Goal: Task Accomplishment & Management: Use online tool/utility

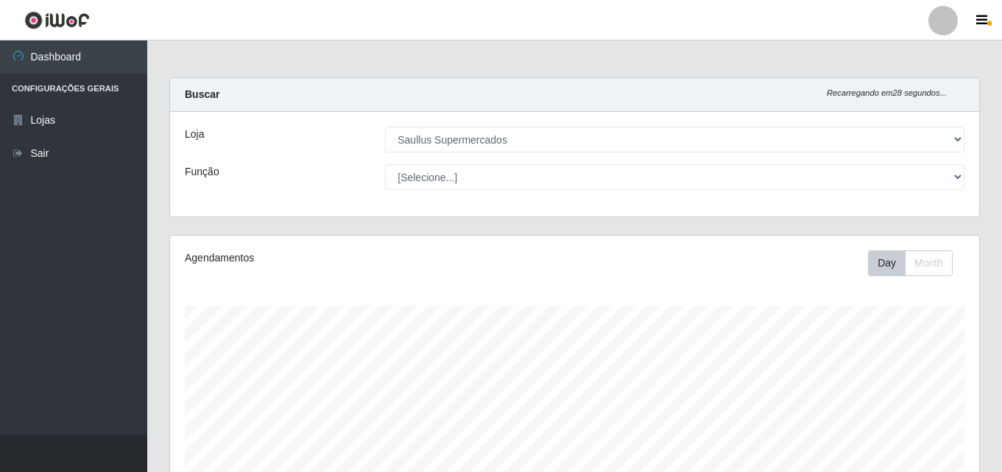
select select "423"
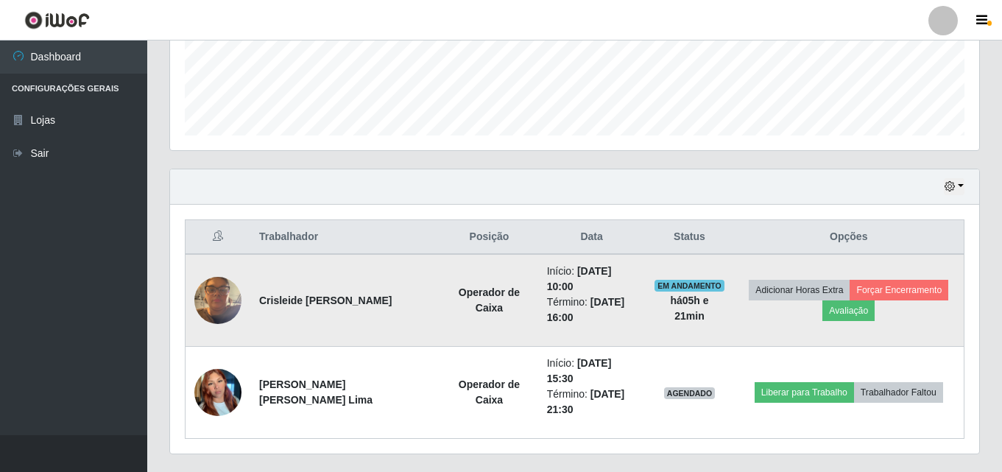
scroll to position [428, 0]
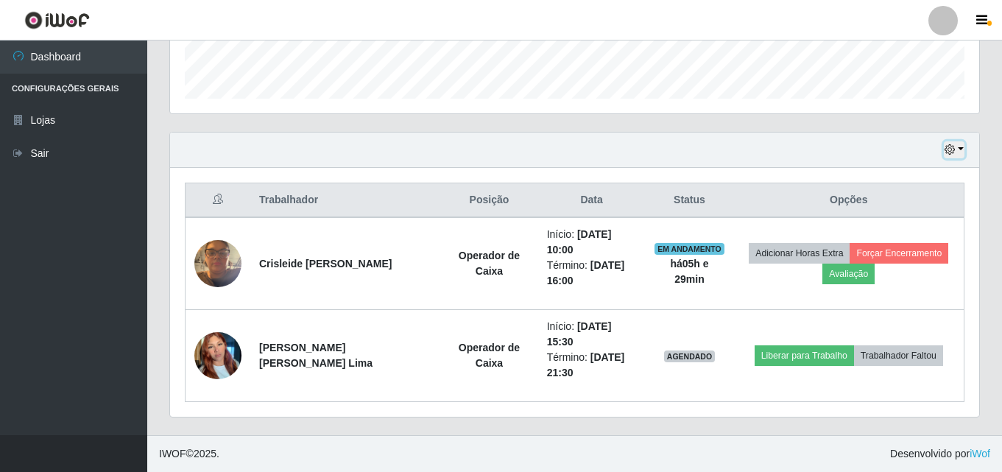
click at [959, 154] on button "button" at bounding box center [953, 149] width 21 height 17
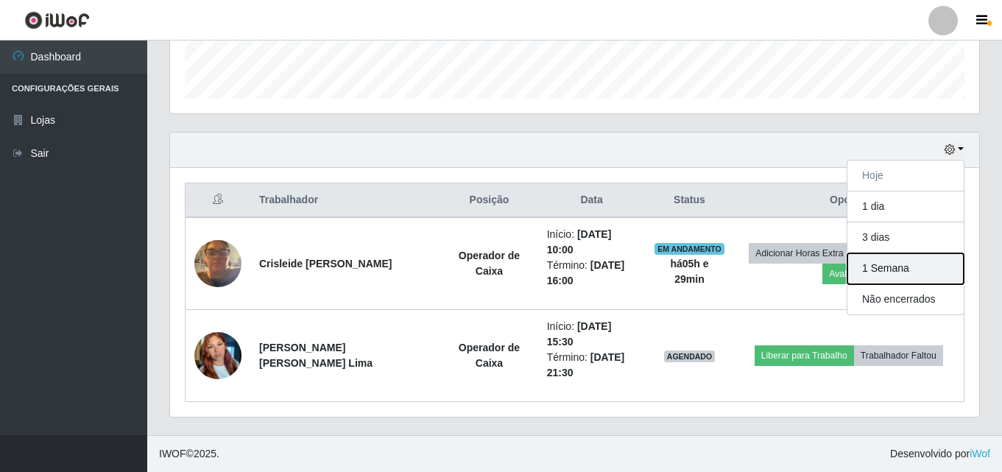
click at [932, 260] on button "1 Semana" at bounding box center [905, 268] width 116 height 31
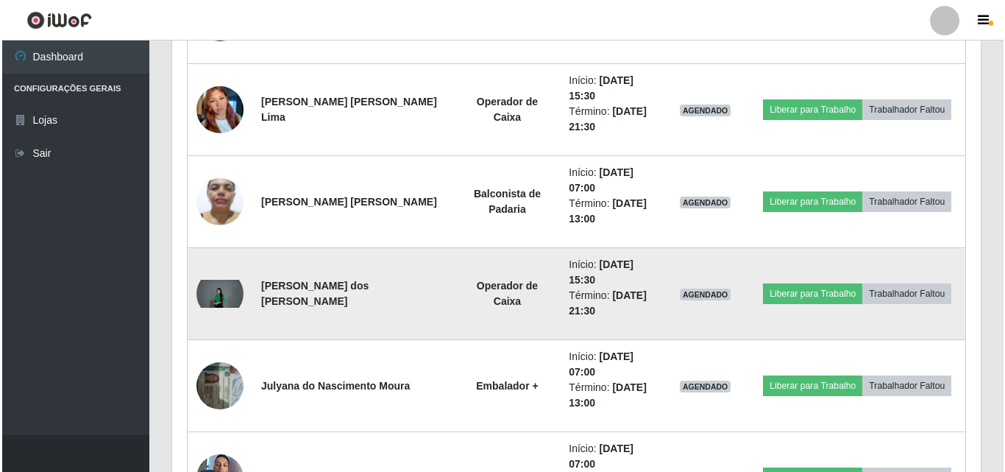
scroll to position [648, 0]
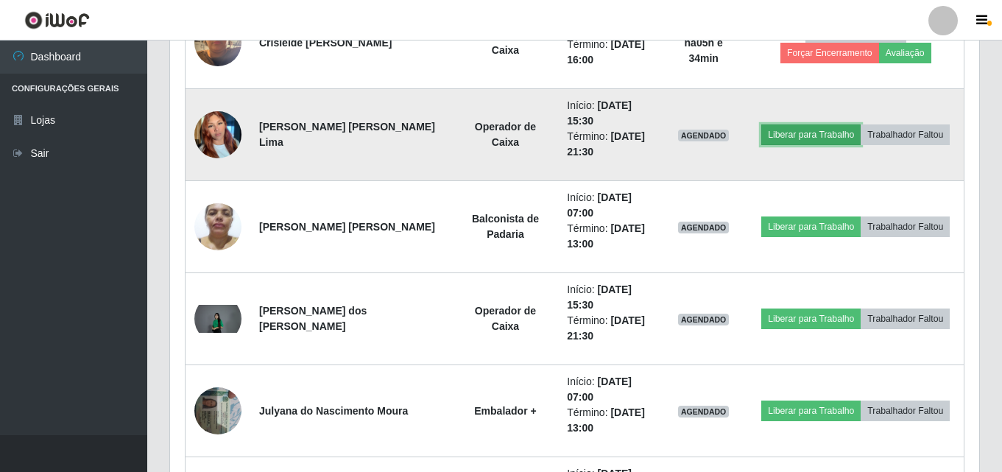
click at [784, 134] on button "Liberar para Trabalho" at bounding box center [810, 134] width 99 height 21
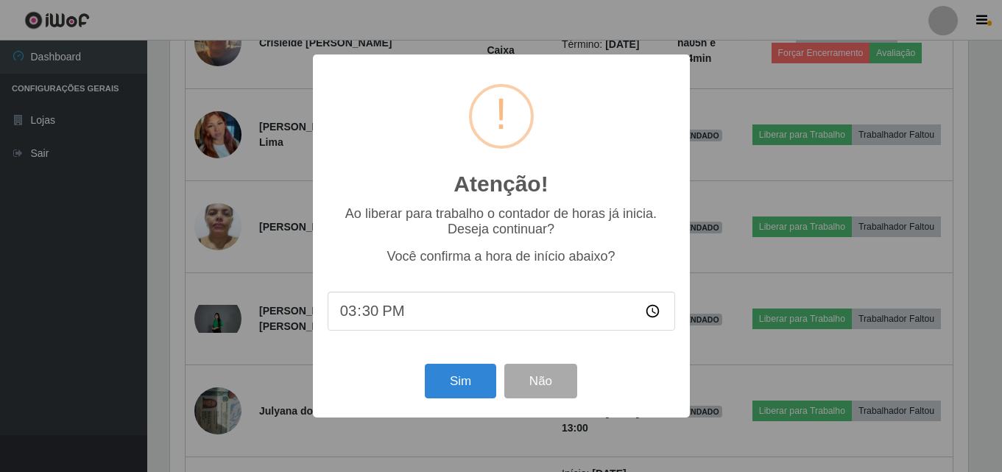
scroll to position [305, 801]
click at [487, 384] on button "Sim" at bounding box center [461, 381] width 71 height 35
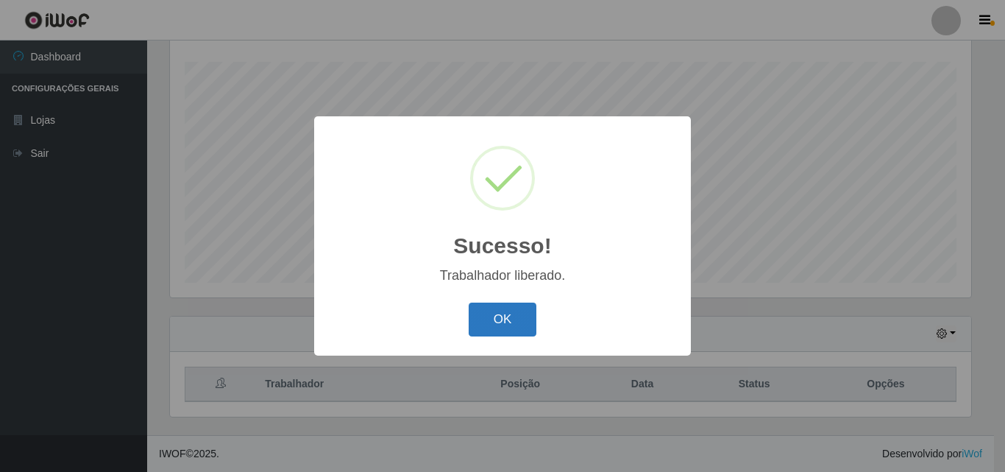
drag, startPoint x: 483, startPoint y: 294, endPoint x: 492, endPoint y: 305, distance: 13.7
click at [483, 295] on div "Sucesso! × Trabalhador liberado. OK Cancel" at bounding box center [502, 235] width 377 height 238
click at [497, 308] on button "OK" at bounding box center [503, 319] width 68 height 35
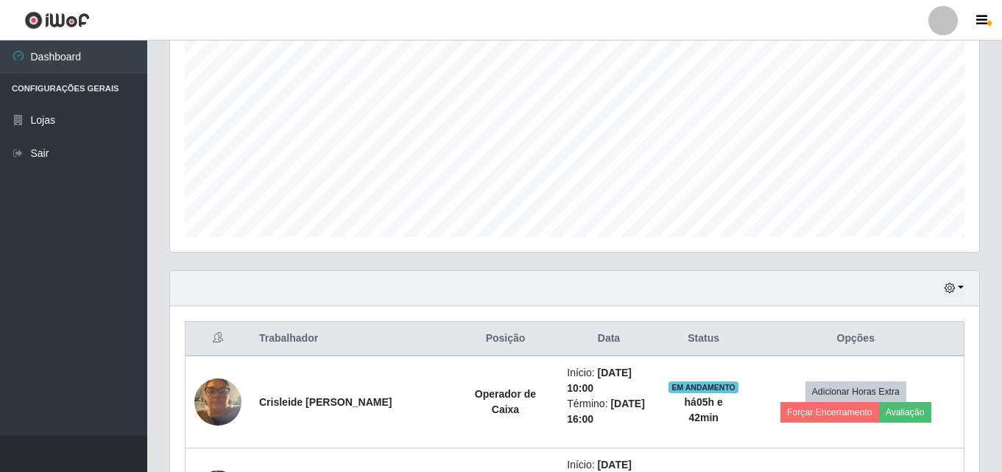
scroll to position [442, 0]
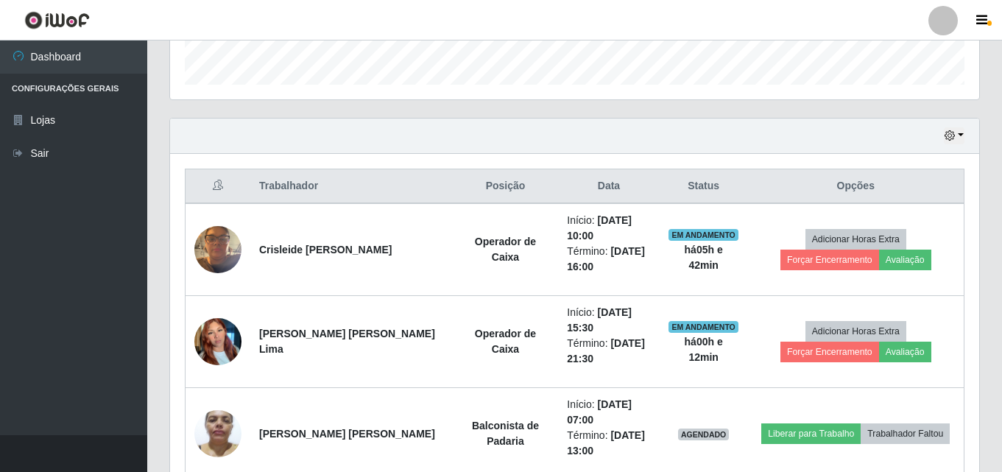
click at [143, 469] on button "button" at bounding box center [73, 453] width 147 height 37
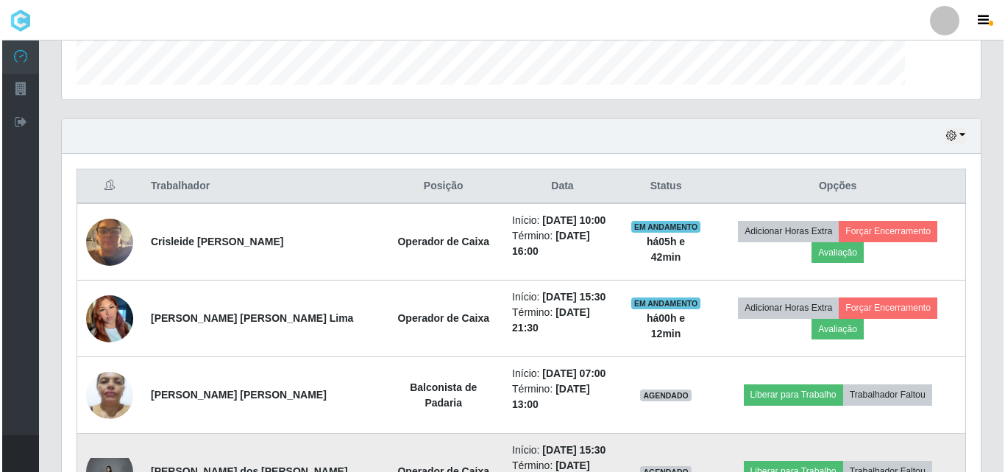
scroll to position [305, 919]
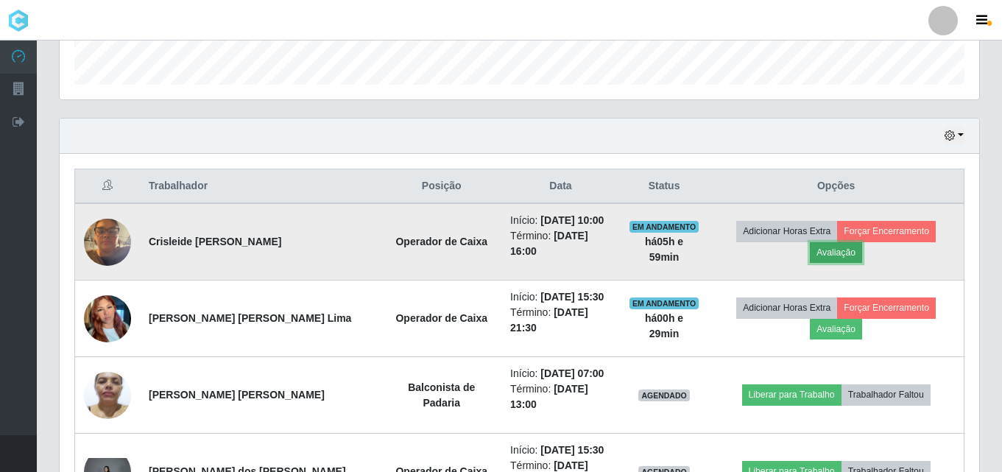
click at [853, 248] on button "Avaliação" at bounding box center [835, 252] width 52 height 21
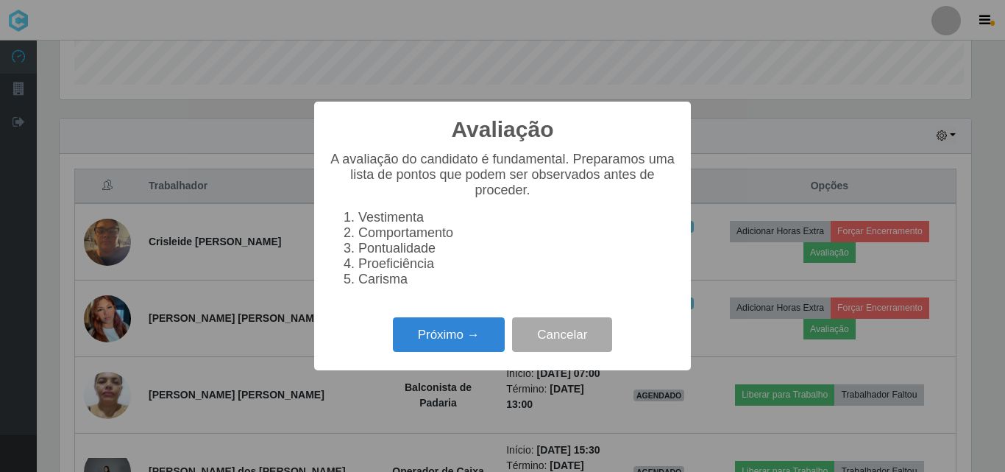
scroll to position [305, 912]
click at [404, 345] on button "Próximo →" at bounding box center [449, 334] width 112 height 35
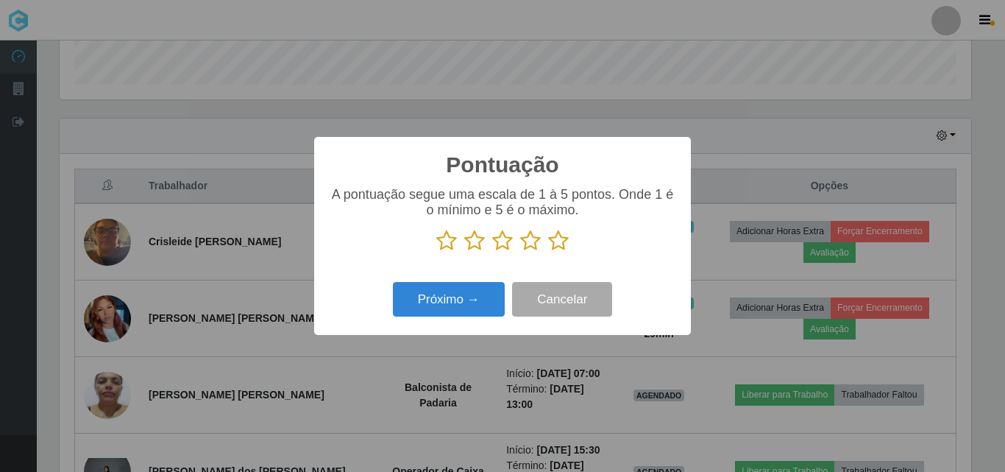
scroll to position [735582, 734976]
click at [559, 248] on icon at bounding box center [558, 241] width 21 height 22
click at [548, 252] on input "radio" at bounding box center [548, 252] width 0 height 0
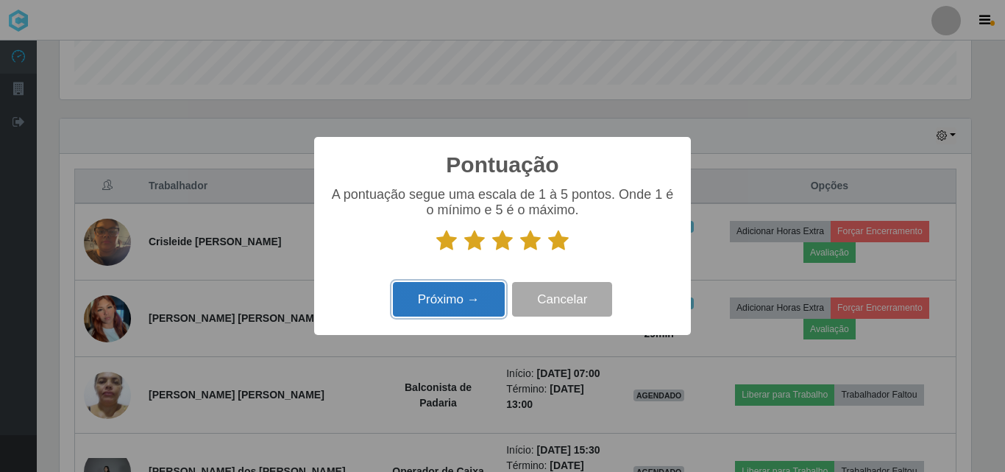
click at [472, 311] on button "Próximo →" at bounding box center [449, 299] width 112 height 35
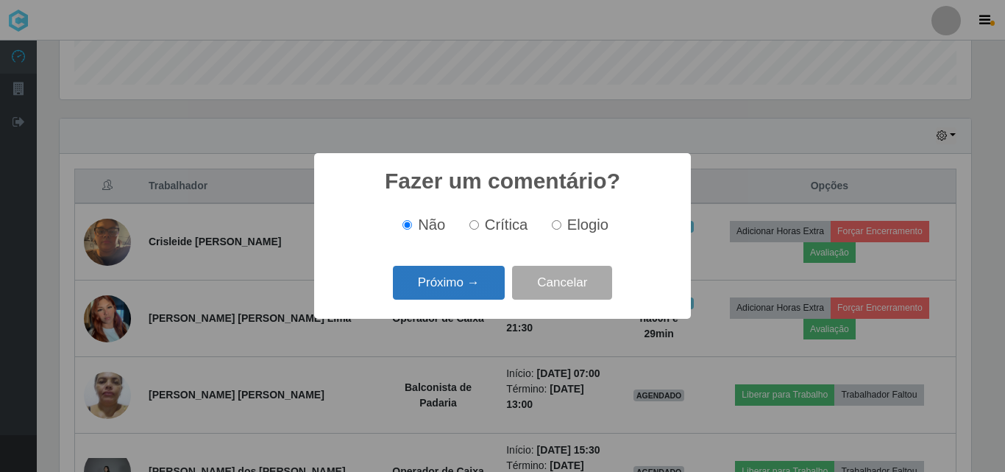
click at [452, 292] on button "Próximo →" at bounding box center [449, 283] width 112 height 35
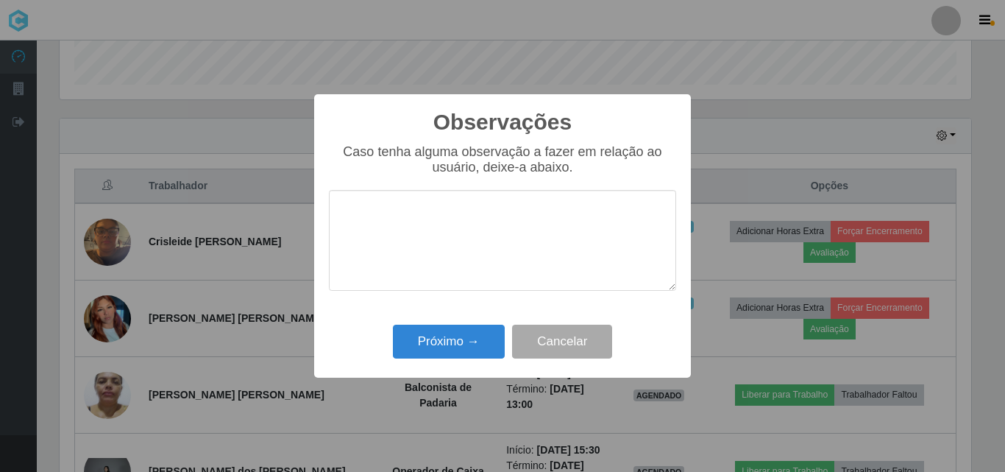
click at [450, 240] on textarea at bounding box center [502, 240] width 347 height 101
type textarea "excelente profissional"
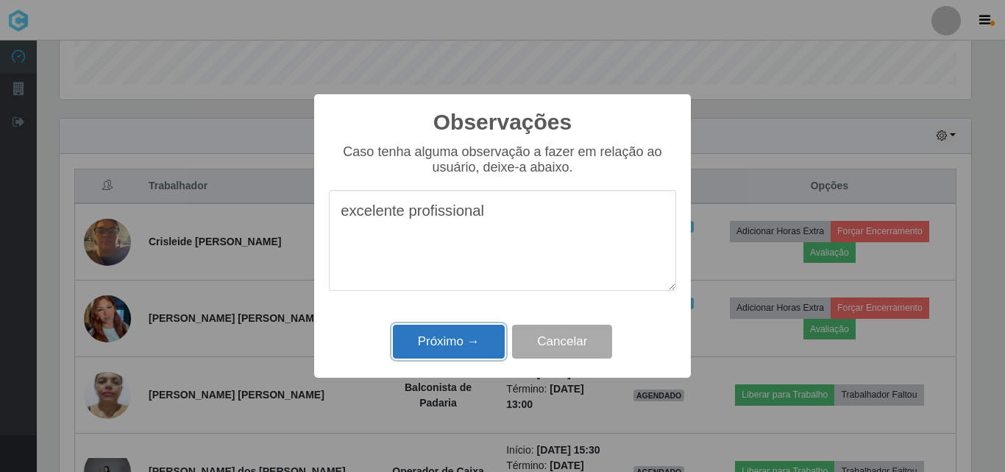
click at [476, 350] on button "Próximo →" at bounding box center [449, 342] width 112 height 35
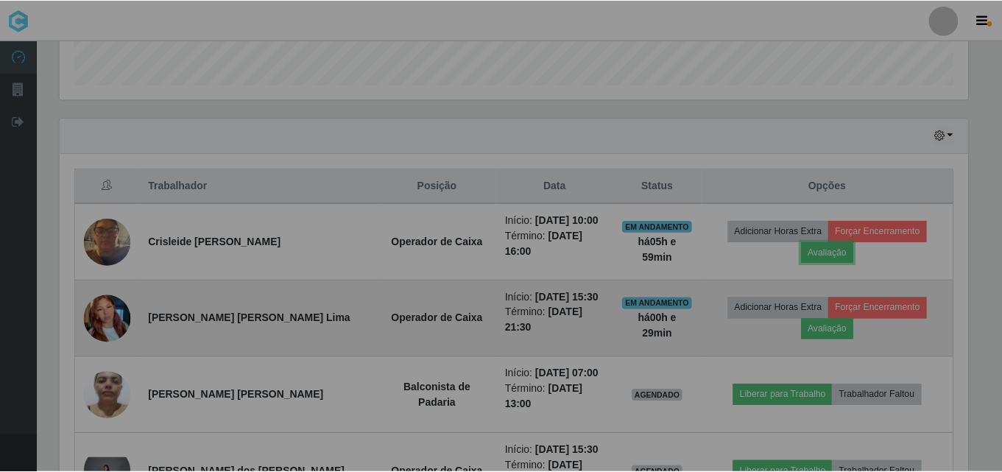
scroll to position [305, 919]
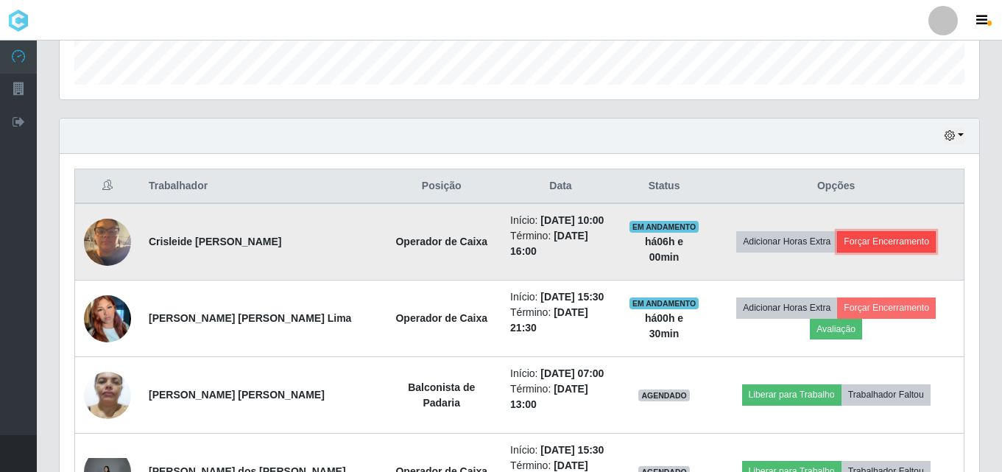
click at [883, 247] on button "Forçar Encerramento" at bounding box center [886, 241] width 99 height 21
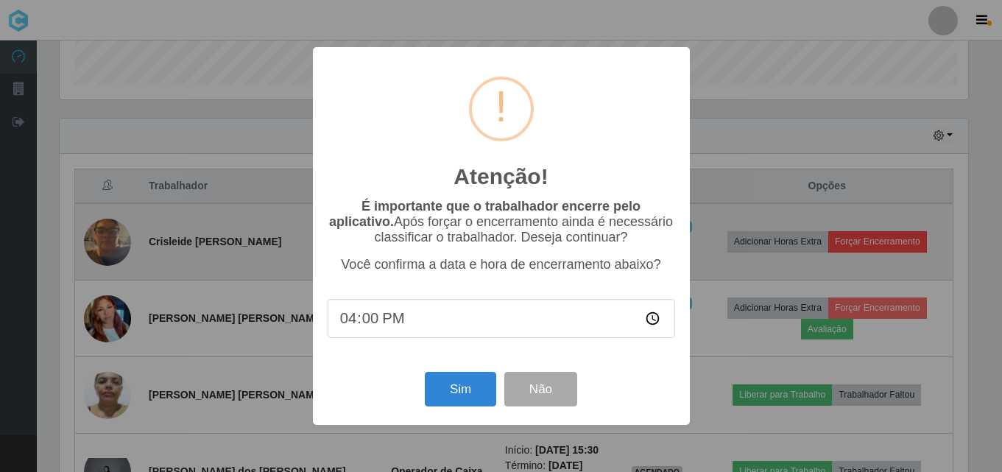
scroll to position [305, 912]
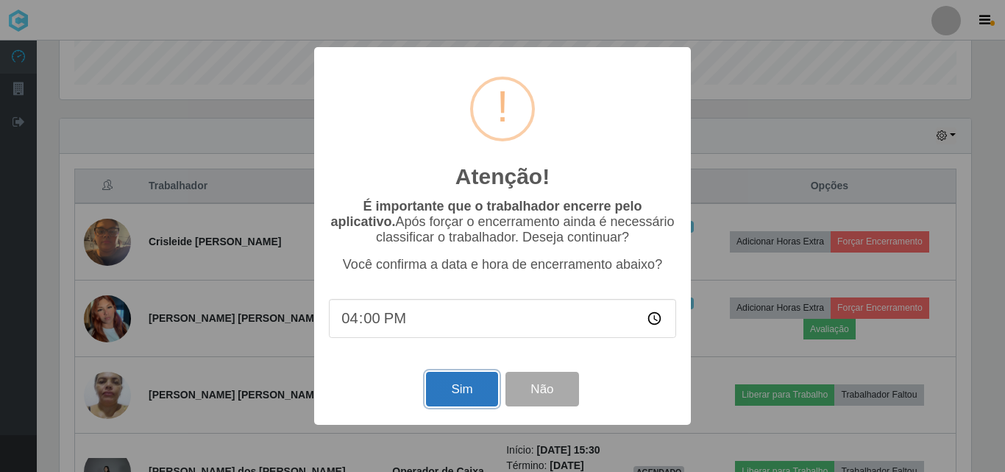
click at [449, 403] on button "Sim" at bounding box center [461, 389] width 71 height 35
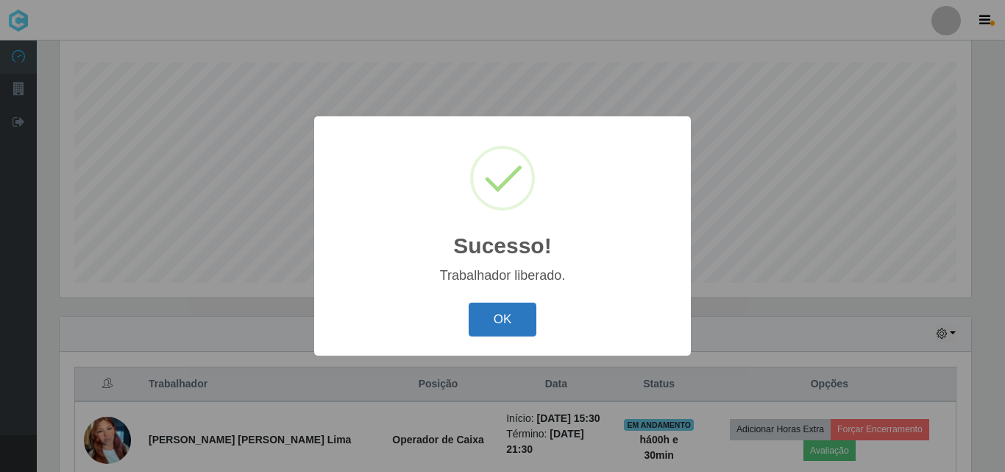
click at [496, 321] on button "OK" at bounding box center [503, 319] width 68 height 35
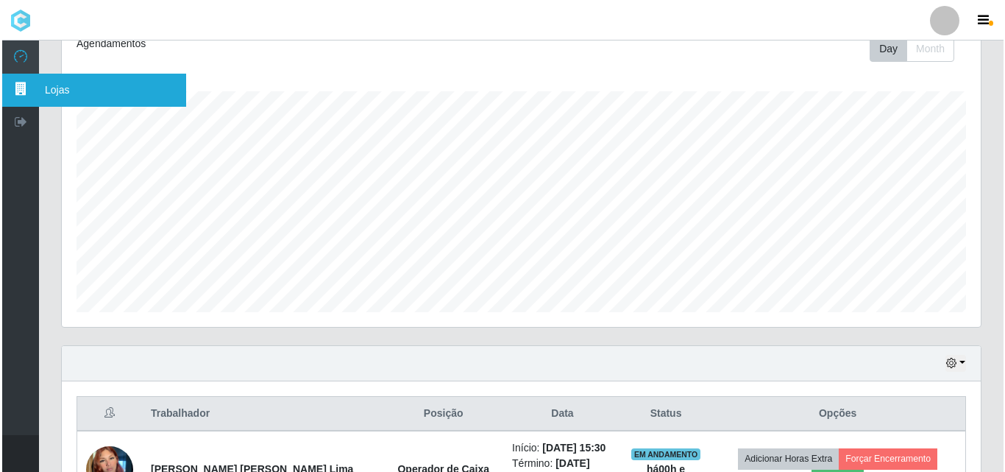
scroll to position [0, 0]
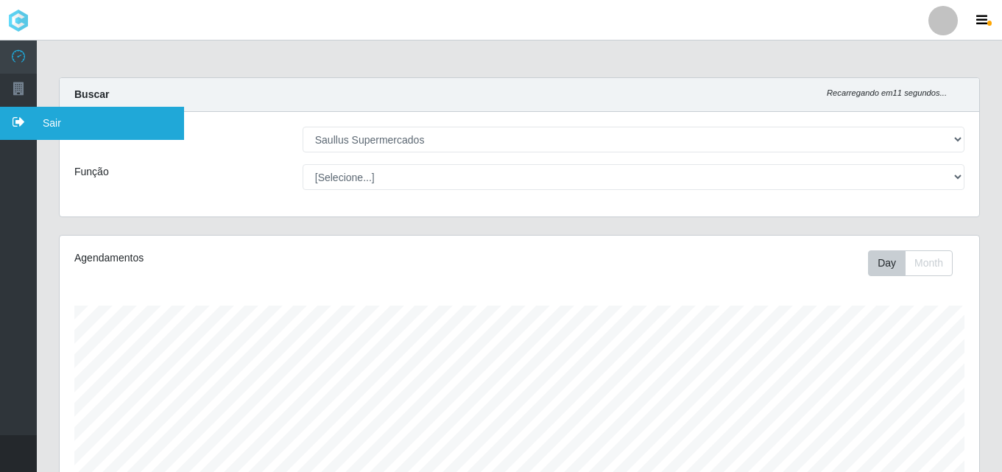
click at [19, 116] on icon at bounding box center [18, 122] width 37 height 13
